Goal: Transaction & Acquisition: Obtain resource

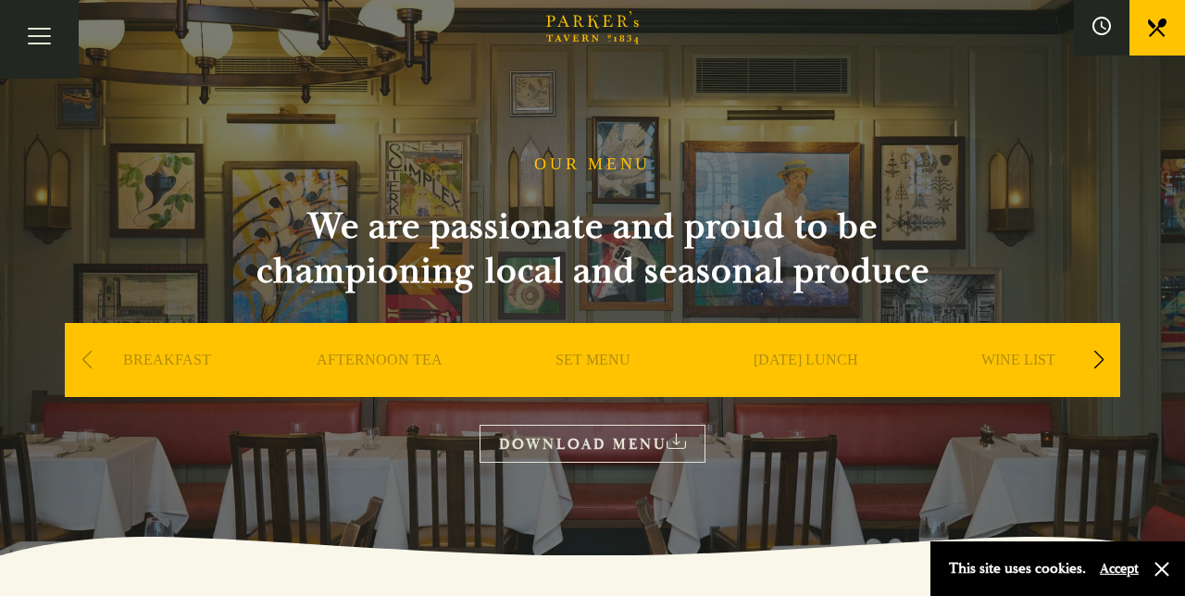
click at [806, 270] on h2 "We are passionate and proud to be championing local and seasonal produce" at bounding box center [592, 249] width 741 height 89
click at [695, 458] on link "DOWNLOAD MENU" at bounding box center [593, 444] width 226 height 38
click at [796, 290] on h2 "We are passionate and proud to be championing local and seasonal produce" at bounding box center [592, 249] width 741 height 89
click at [644, 445] on link "DOWNLOAD MENU" at bounding box center [593, 444] width 226 height 38
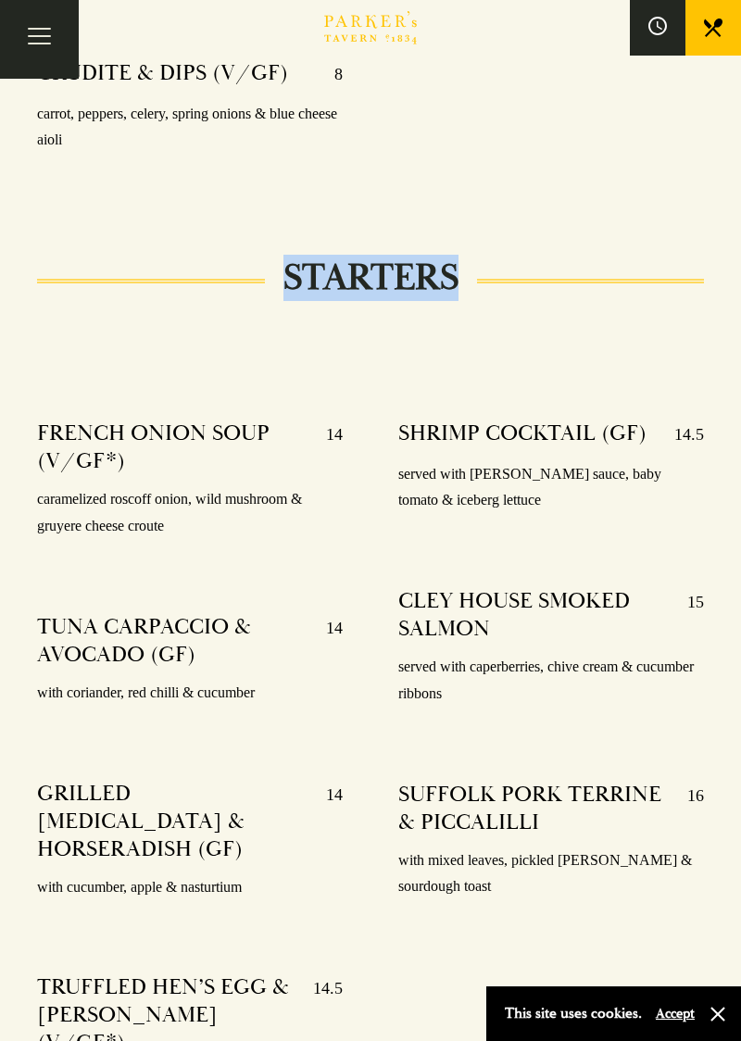
scroll to position [1155, 0]
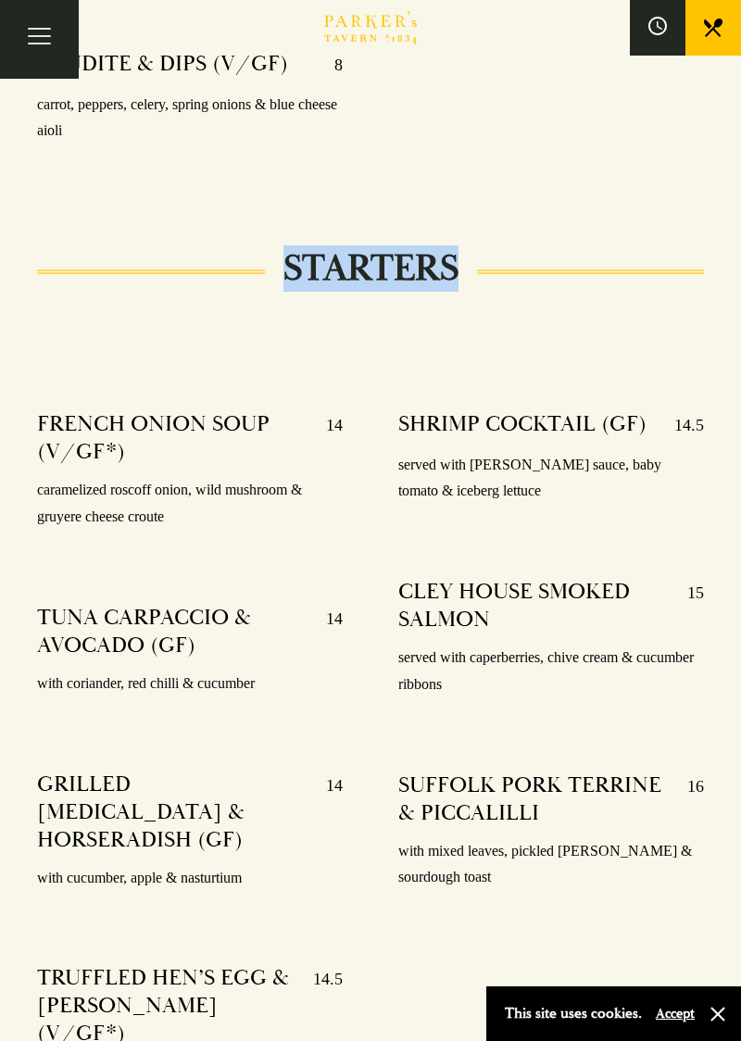
click at [508, 596] on div "SHRIMP COCKTAIL (GF) 14.5 served with [PERSON_NAME] sauce, baby tomato & iceber…" at bounding box center [550, 771] width 361 height 748
click at [495, 596] on div "SHRIMP COCKTAIL (GF) 14.5 served with [PERSON_NAME] sauce, baby tomato & iceber…" at bounding box center [550, 771] width 361 height 748
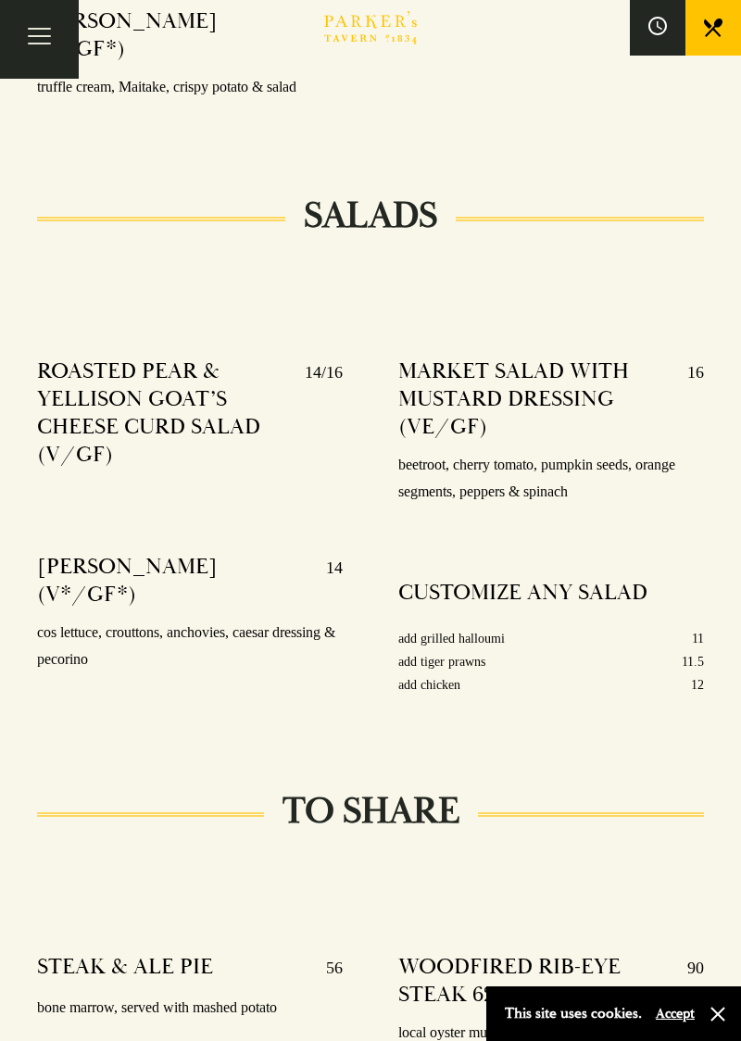
scroll to position [2139, 0]
click at [631, 596] on h4 "WOODFIRED RIB-EYE STEAK 624g" at bounding box center [533, 981] width 270 height 56
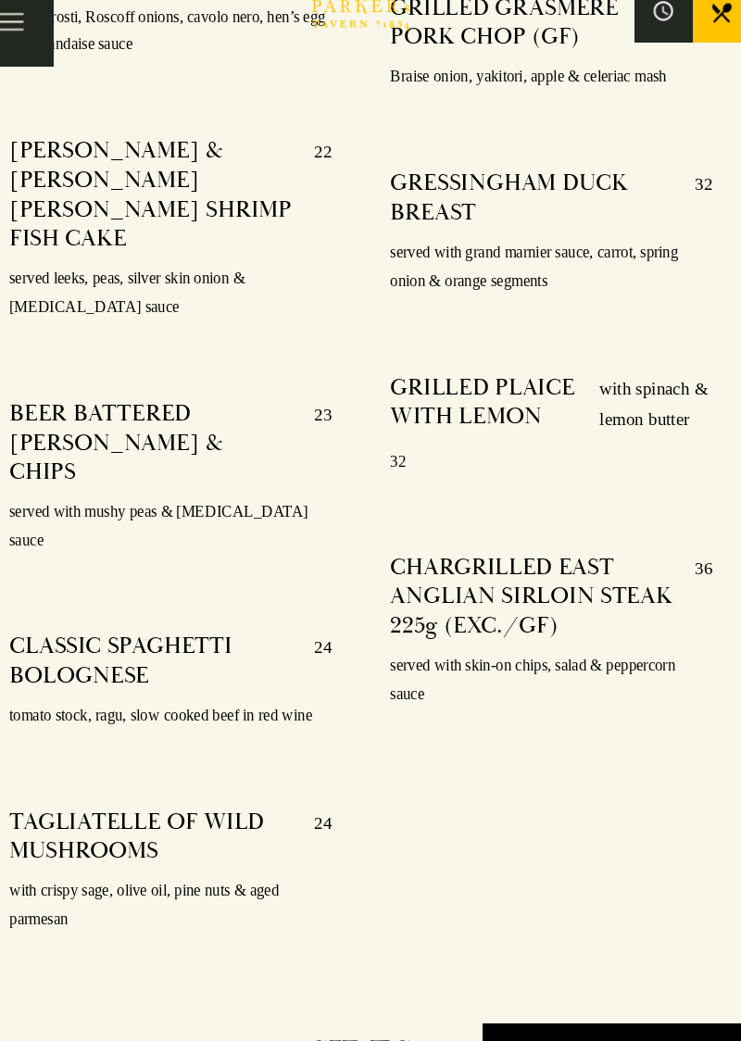
scroll to position [3961, 0]
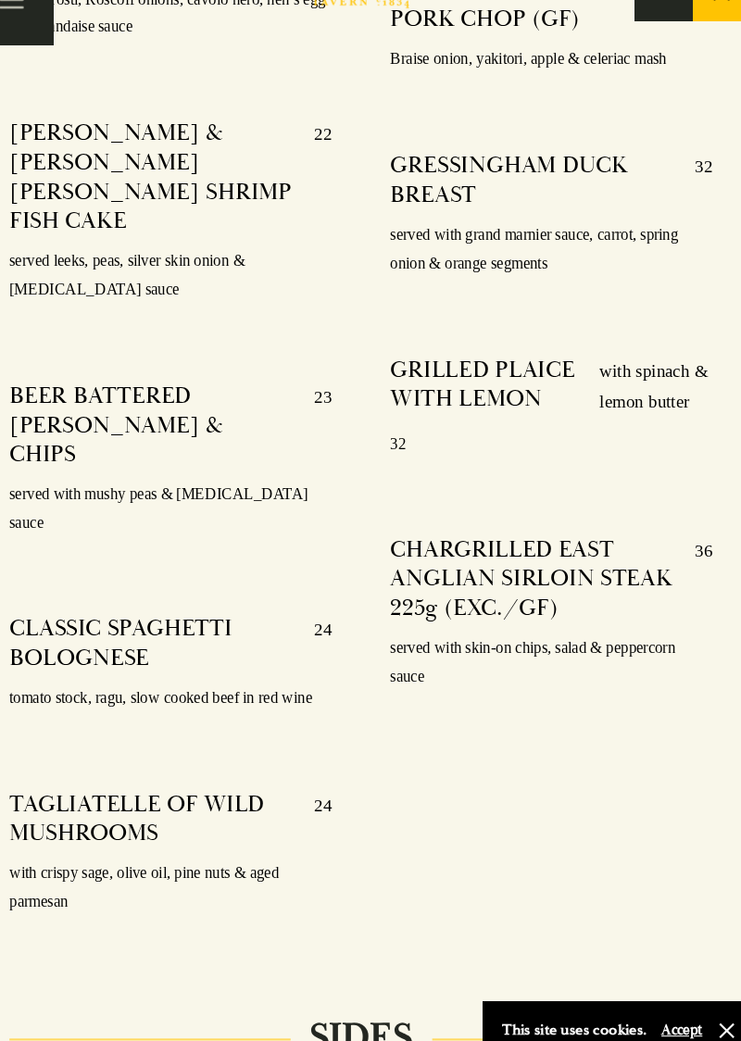
scroll to position [3994, 0]
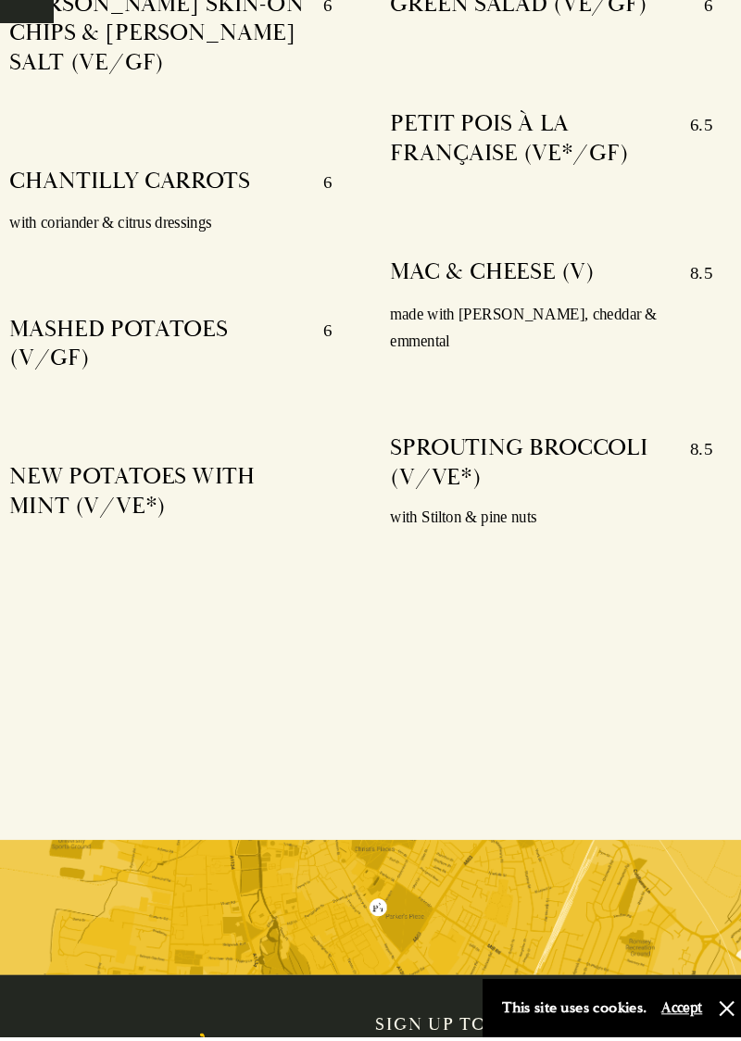
scroll to position [5074, 0]
